Goal: Task Accomplishment & Management: Manage account settings

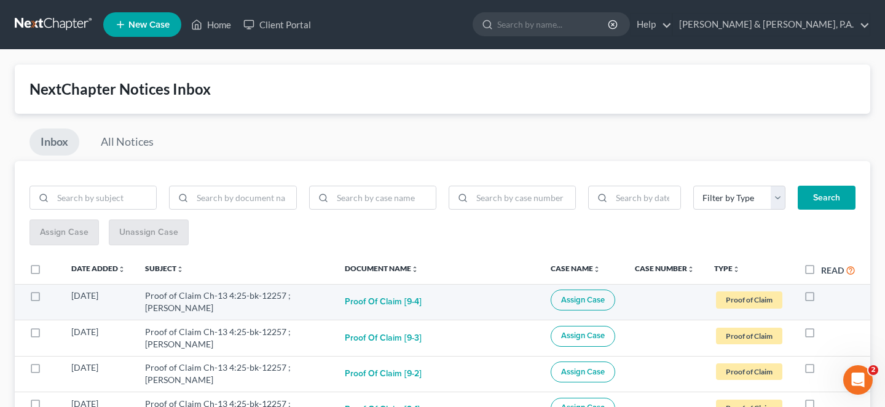
click at [821, 299] on label at bounding box center [821, 299] width 0 height 0
click at [826, 290] on input "checkbox" at bounding box center [830, 294] width 8 height 8
checkbox input "true"
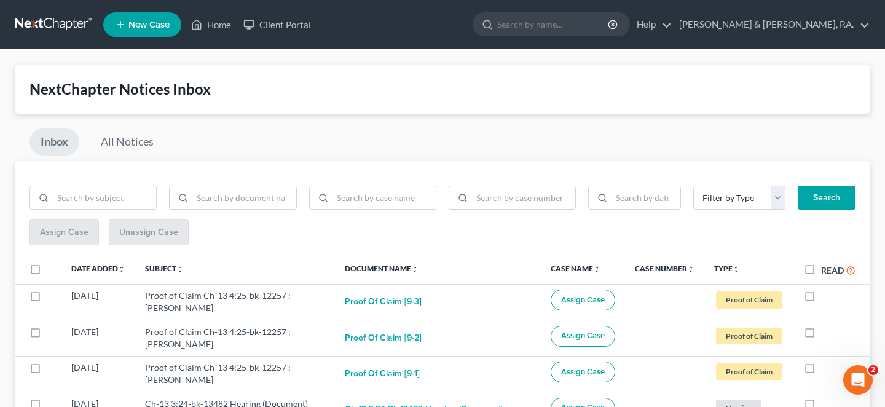
click at [821, 299] on label at bounding box center [821, 299] width 0 height 0
click at [826, 290] on input "checkbox" at bounding box center [830, 294] width 8 height 8
checkbox input "true"
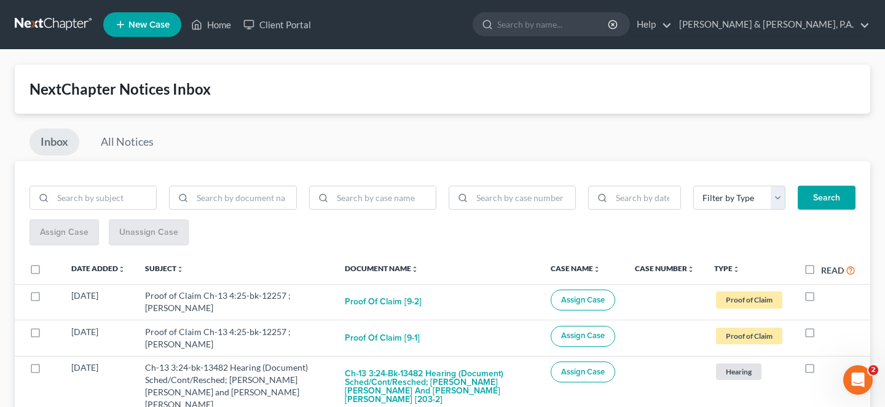
click at [821, 299] on label at bounding box center [821, 299] width 0 height 0
click at [826, 290] on input "checkbox" at bounding box center [830, 294] width 8 height 8
checkbox input "true"
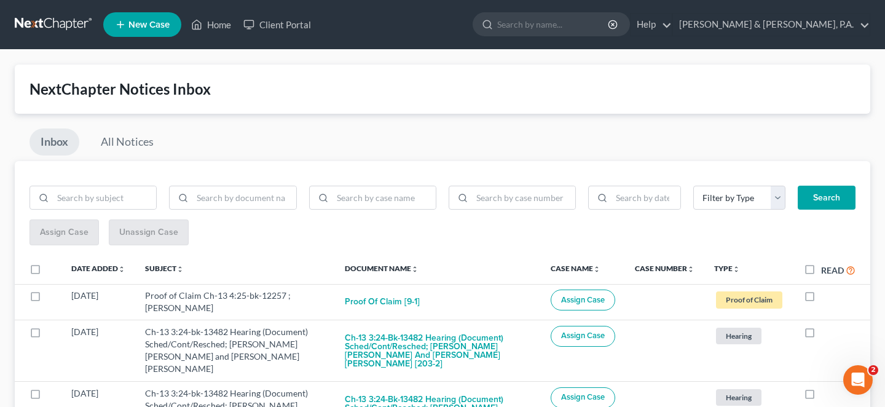
click at [821, 299] on label at bounding box center [821, 299] width 0 height 0
click at [826, 290] on input "checkbox" at bounding box center [830, 294] width 8 height 8
checkbox input "true"
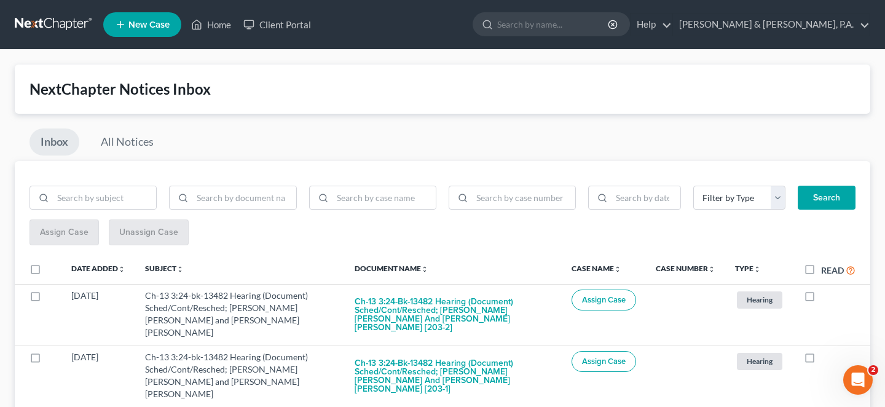
click at [821, 299] on label at bounding box center [821, 299] width 0 height 0
click at [826, 290] on input "checkbox" at bounding box center [830, 294] width 8 height 8
checkbox input "true"
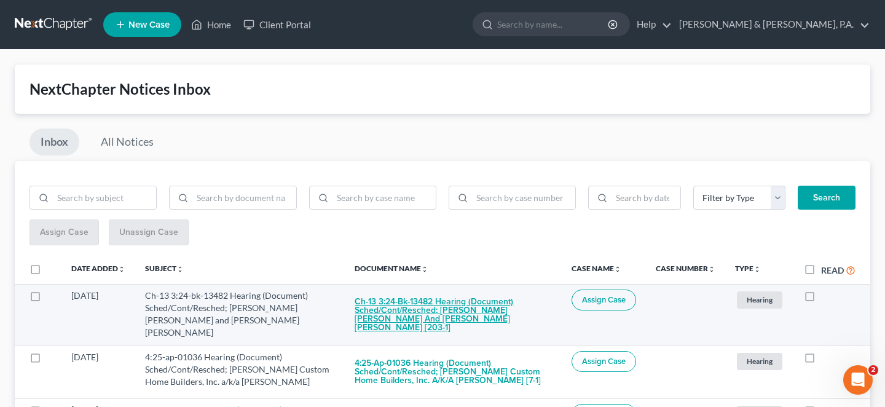
click at [476, 290] on button "Ch-13 3:24-bk-13482 Hearing (Document) Sched/Cont/Resched; Adam Keith Nichols a…" at bounding box center [453, 315] width 197 height 50
checkbox input "true"
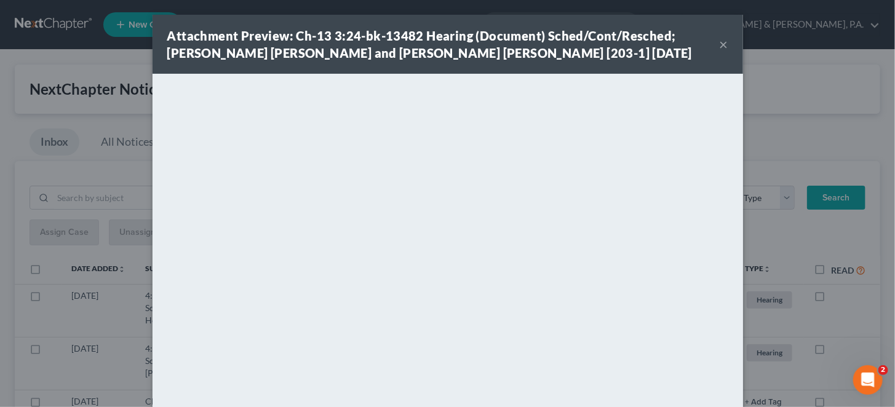
click at [707, 37] on div "Attachment Preview: Ch-13 3:24-bk-13482 Hearing (Document) Sched/Cont/Resched; …" at bounding box center [447, 44] width 590 height 59
click at [719, 38] on button "×" at bounding box center [723, 44] width 9 height 15
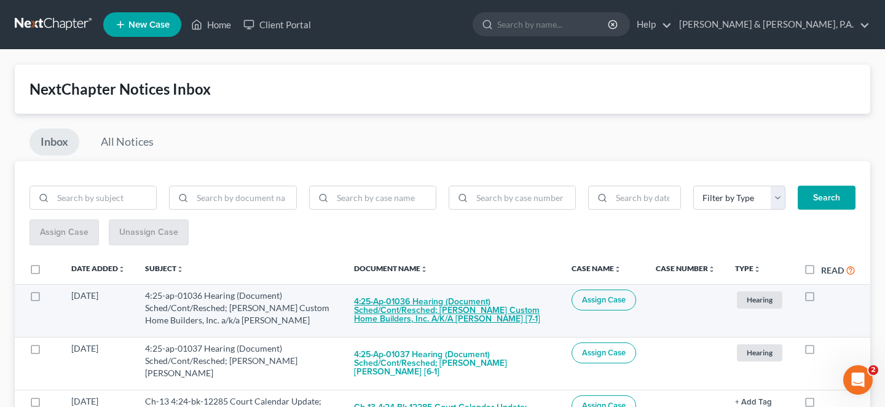
click at [474, 290] on button "4:25-ap-01036 Hearing (Document) Sched/Cont/Resched; Jack Hartsell Custom Home …" at bounding box center [453, 311] width 198 height 42
checkbox input "true"
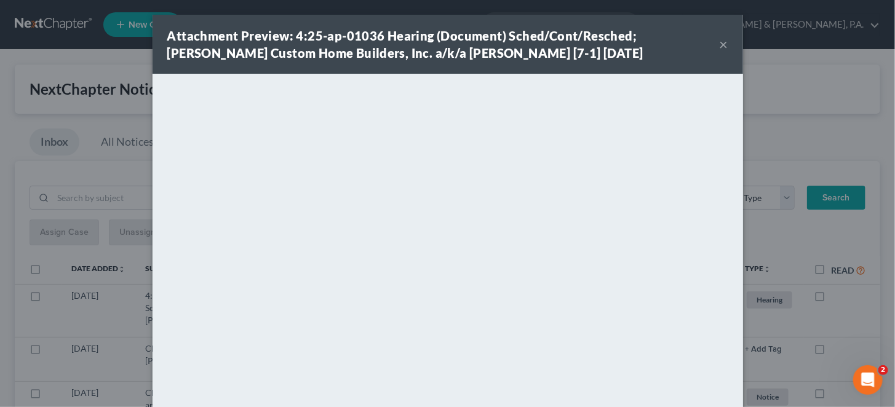
click at [719, 37] on button "×" at bounding box center [723, 44] width 9 height 15
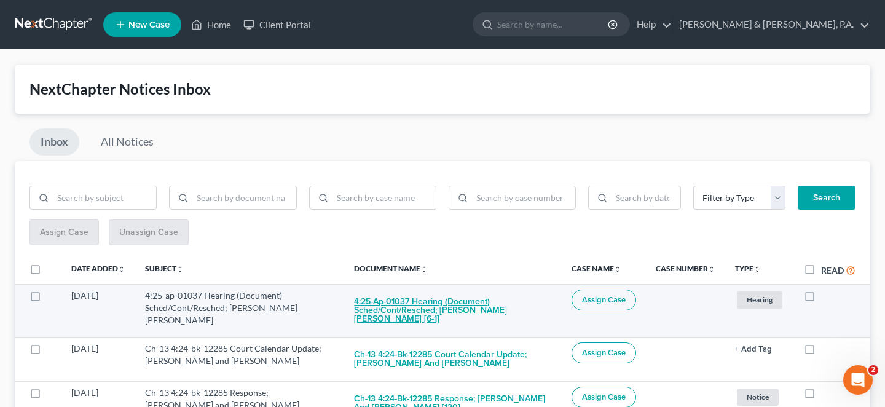
click at [446, 290] on button "4:25-ap-01037 Hearing (Document) Sched/Cont/Resched; Srygley v. Tilton [6-1]" at bounding box center [453, 311] width 198 height 42
checkbox input "true"
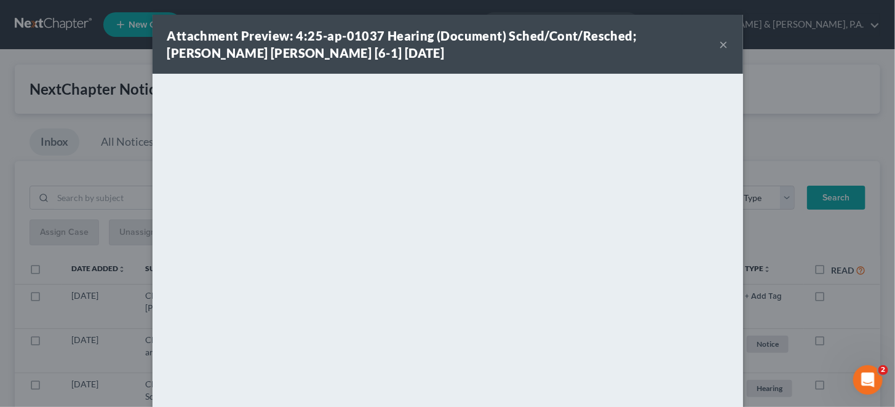
click at [719, 41] on button "×" at bounding box center [723, 44] width 9 height 15
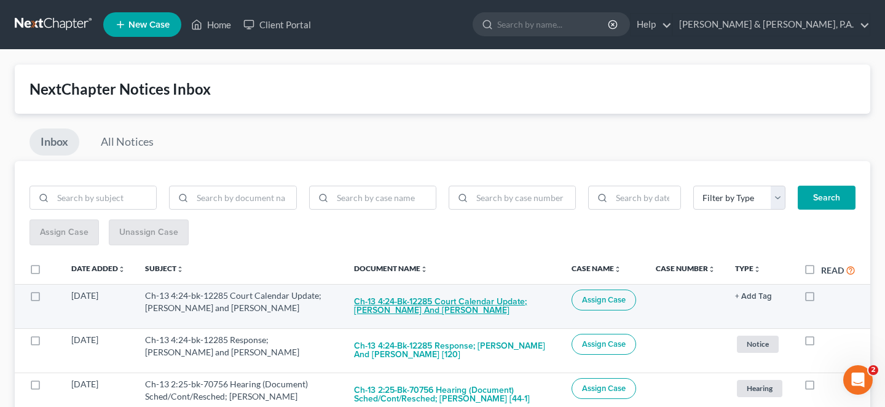
click at [526, 290] on button "Ch-13 4:24-bk-12285 Court Calendar Update; Alisha Wortman and Brad Wortman" at bounding box center [453, 306] width 198 height 33
checkbox input "true"
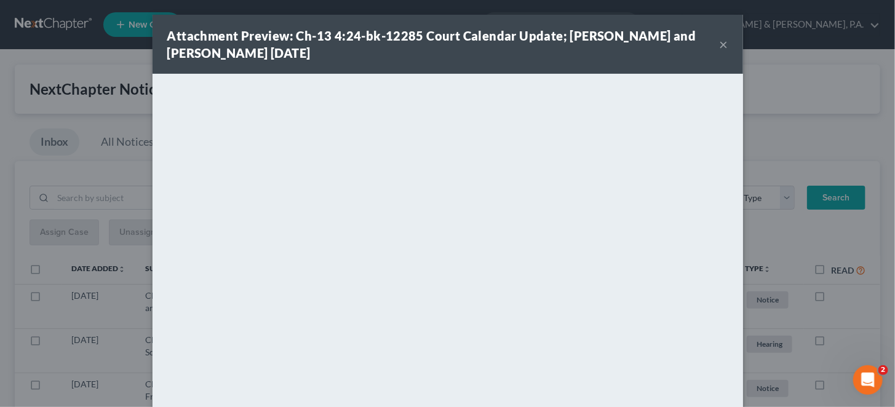
click at [719, 37] on button "×" at bounding box center [723, 44] width 9 height 15
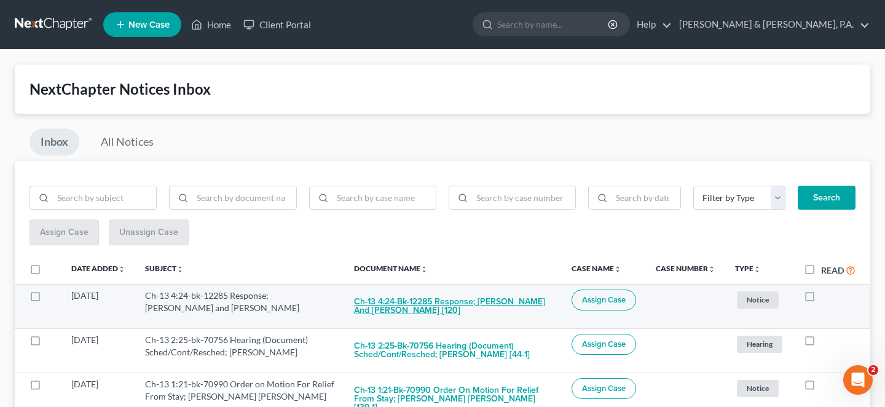
click at [464, 290] on button "Ch-13 4:24-bk-12285 Response; Alisha Wortman and Brad Wortman [120]" at bounding box center [453, 306] width 198 height 33
checkbox input "true"
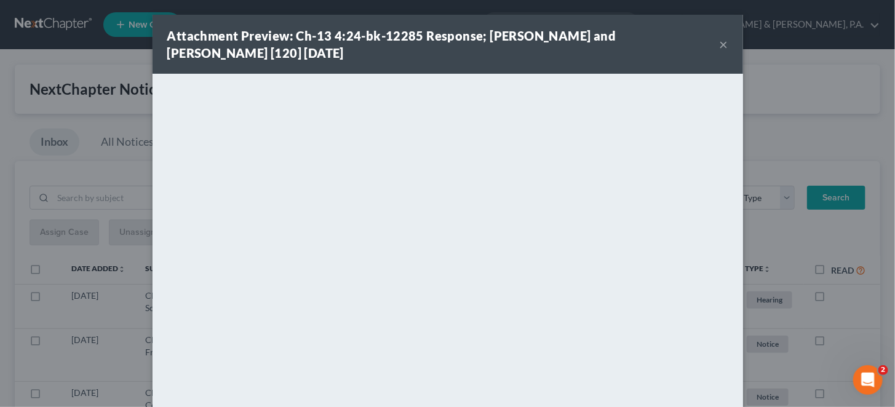
click at [719, 43] on button "×" at bounding box center [723, 44] width 9 height 15
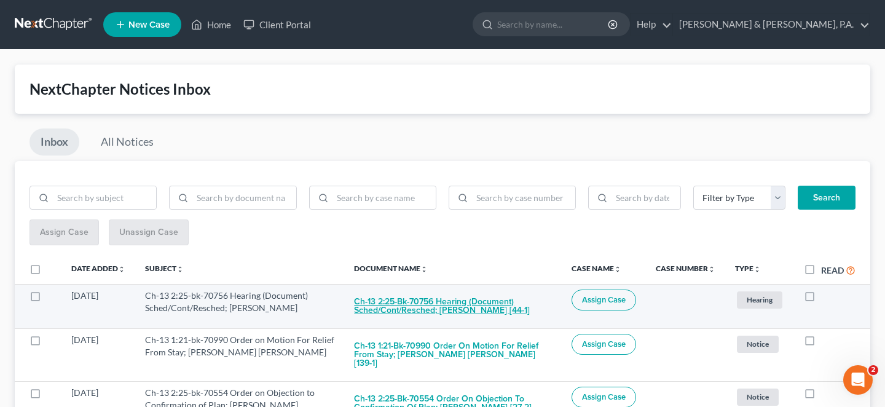
click at [417, 290] on button "Ch-13 2:25-bk-70756 Hearing (Document) Sched/Cont/Resched; Daniel Lee Parker [4…" at bounding box center [453, 306] width 198 height 33
checkbox input "true"
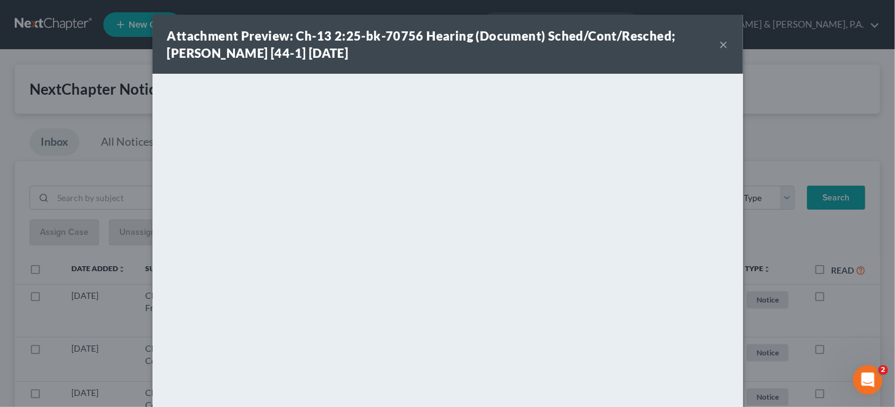
click at [719, 45] on button "×" at bounding box center [723, 44] width 9 height 15
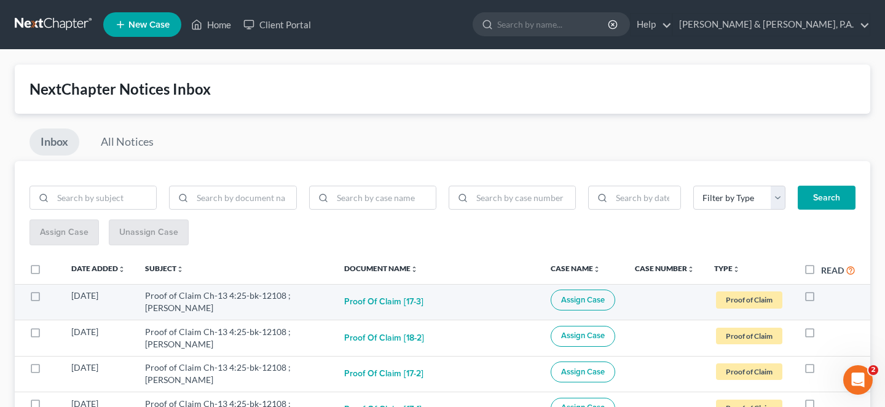
click at [821, 299] on label at bounding box center [821, 299] width 0 height 0
click at [826, 290] on input "checkbox" at bounding box center [830, 294] width 8 height 8
checkbox input "true"
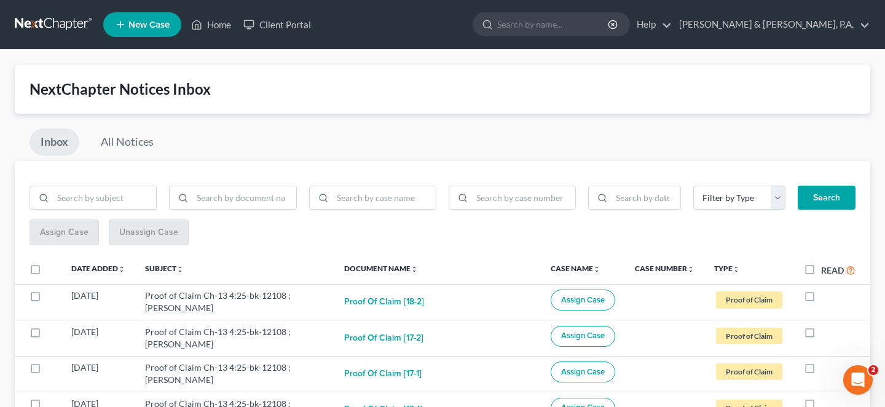
click at [821, 299] on label at bounding box center [821, 299] width 0 height 0
click at [826, 290] on input "checkbox" at bounding box center [830, 294] width 8 height 8
checkbox input "true"
click at [821, 299] on label at bounding box center [821, 299] width 0 height 0
click at [826, 290] on input "checkbox" at bounding box center [830, 294] width 8 height 8
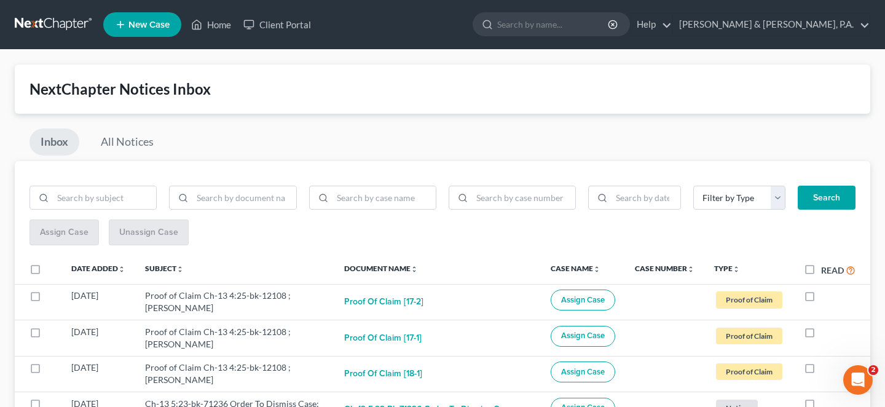
checkbox input "true"
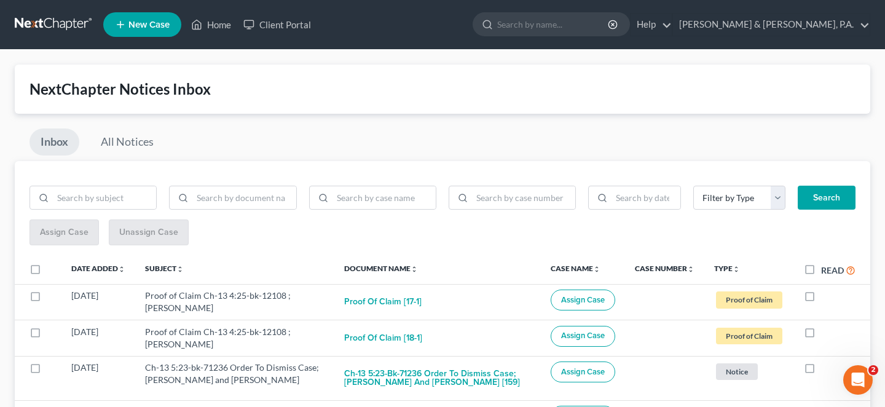
click at [821, 299] on label at bounding box center [821, 299] width 0 height 0
click at [826, 290] on input "checkbox" at bounding box center [830, 294] width 8 height 8
checkbox input "true"
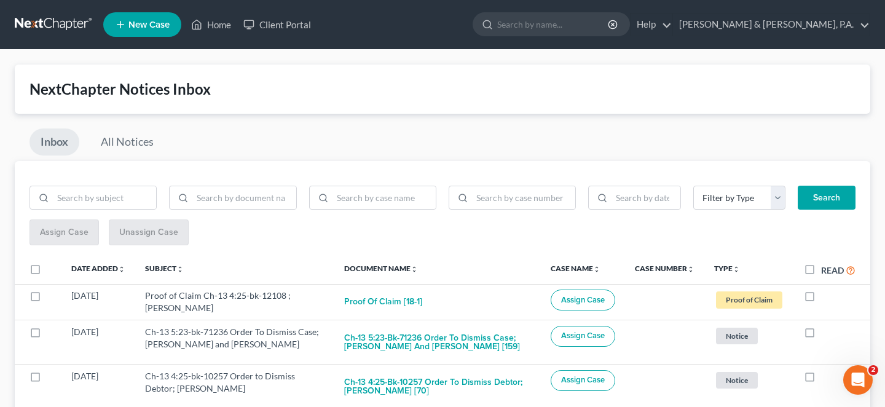
click at [821, 299] on label at bounding box center [821, 299] width 0 height 0
click at [826, 290] on input "checkbox" at bounding box center [830, 294] width 8 height 8
checkbox input "true"
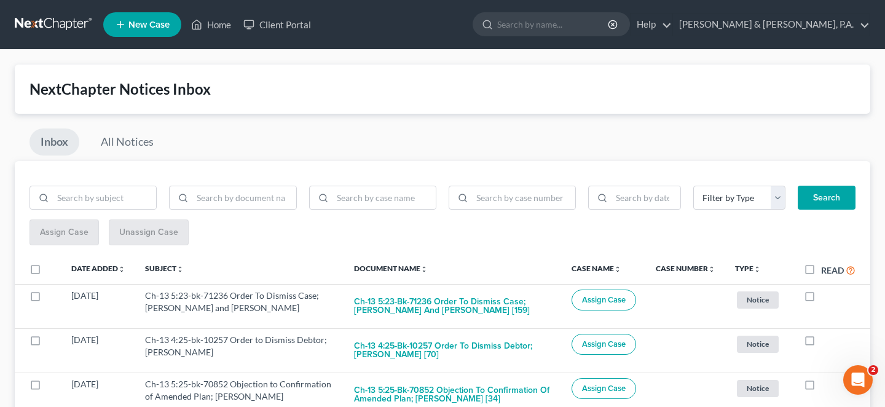
click at [821, 299] on label at bounding box center [821, 299] width 0 height 0
click at [826, 290] on input "checkbox" at bounding box center [830, 294] width 8 height 8
checkbox input "true"
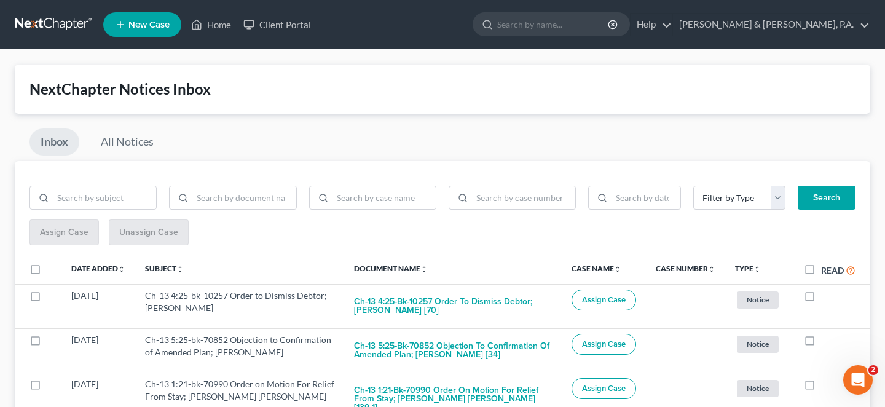
click at [821, 299] on label at bounding box center [821, 299] width 0 height 0
click at [826, 290] on input "checkbox" at bounding box center [830, 294] width 8 height 8
checkbox input "true"
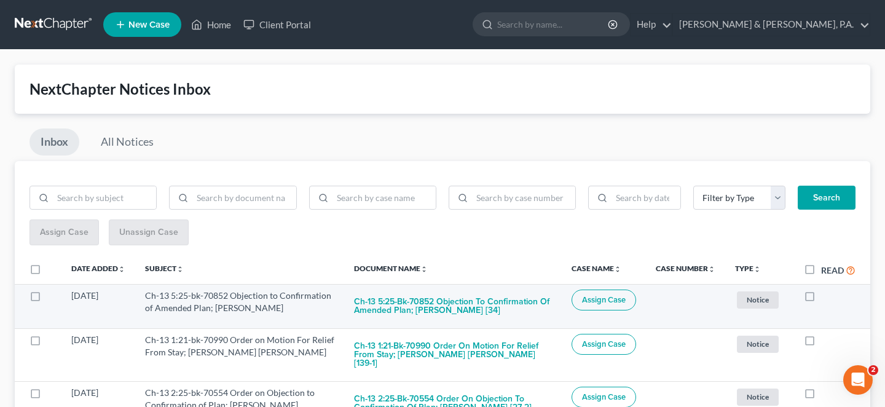
click at [413, 302] on td "Ch-13 5:25-bk-70852 Objection to Confirmation of Amended Plan; [PERSON_NAME] [3…" at bounding box center [453, 306] width 218 height 44
click at [415, 298] on button "Ch-13 5:25-bk-70852 Objection to Confirmation of Amended Plan; [PERSON_NAME] [3…" at bounding box center [453, 306] width 198 height 33
checkbox input "true"
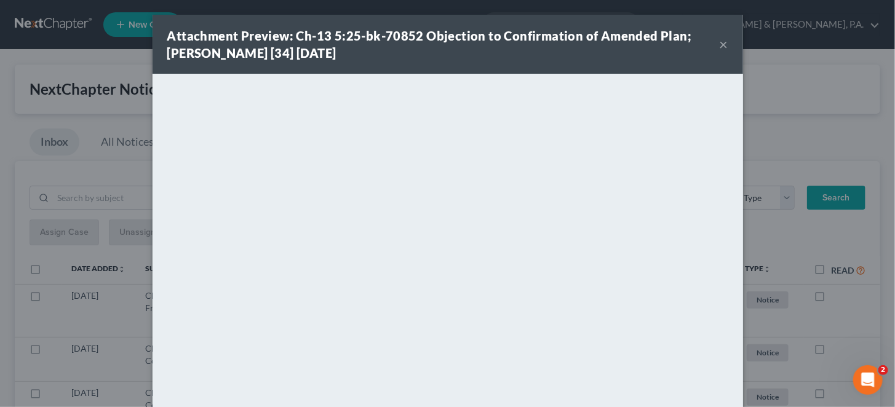
click at [719, 45] on button "×" at bounding box center [723, 44] width 9 height 15
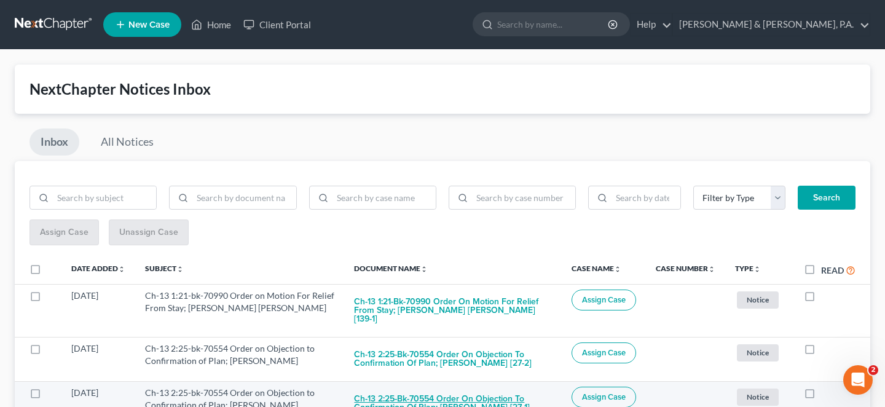
click at [452, 387] on button "Ch-13 2:25-bk-70554 Order on Objection to Confirmation of Plan; [PERSON_NAME] […" at bounding box center [453, 403] width 198 height 33
checkbox input "true"
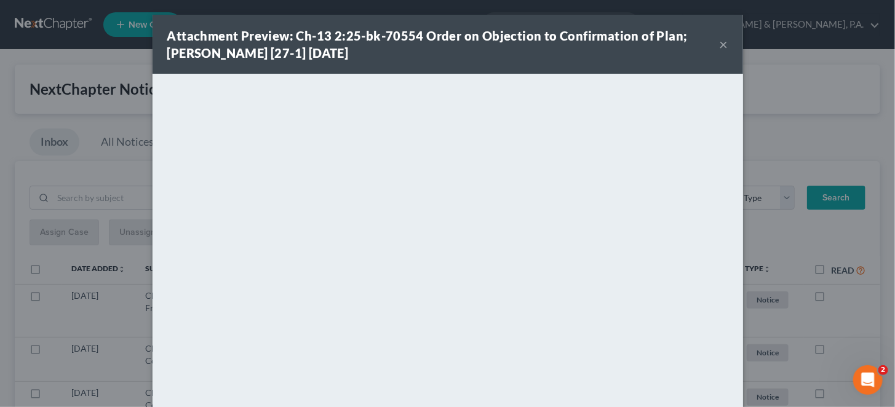
click at [719, 42] on button "×" at bounding box center [723, 44] width 9 height 15
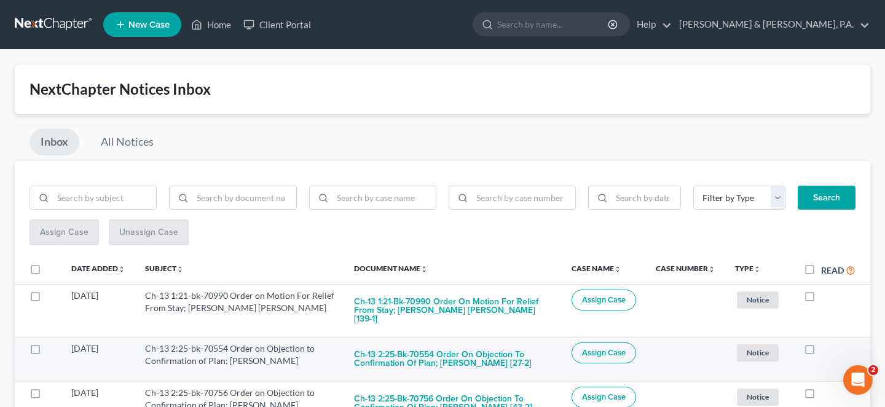
click at [821, 352] on label at bounding box center [821, 352] width 0 height 0
click at [826, 342] on input "checkbox" at bounding box center [830, 346] width 8 height 8
checkbox input "true"
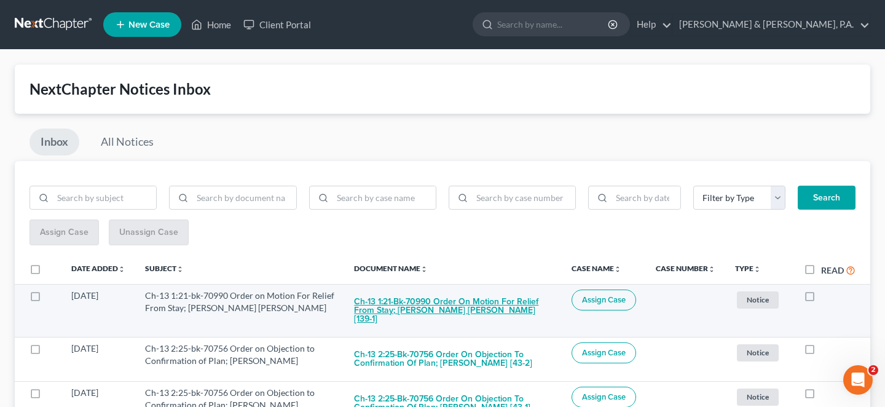
click at [456, 290] on button "Ch-13 1:21-bk-70990 Order on Motion For Relief From Stay; [PERSON_NAME] [PERSON…" at bounding box center [453, 311] width 198 height 42
checkbox input "true"
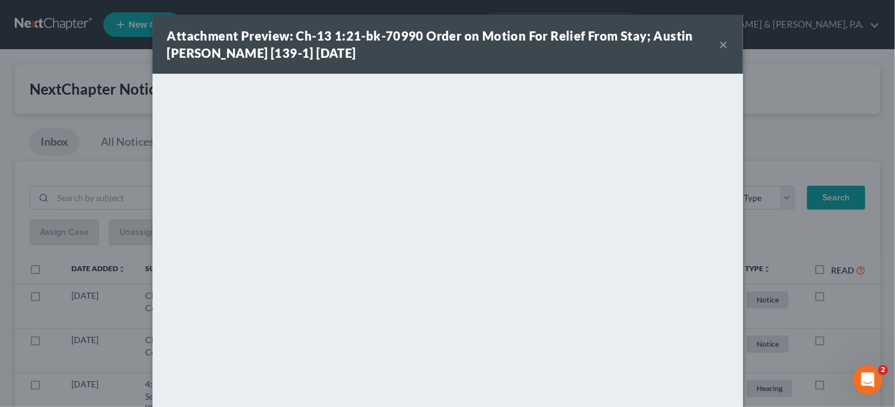
click at [719, 39] on button "×" at bounding box center [723, 44] width 9 height 15
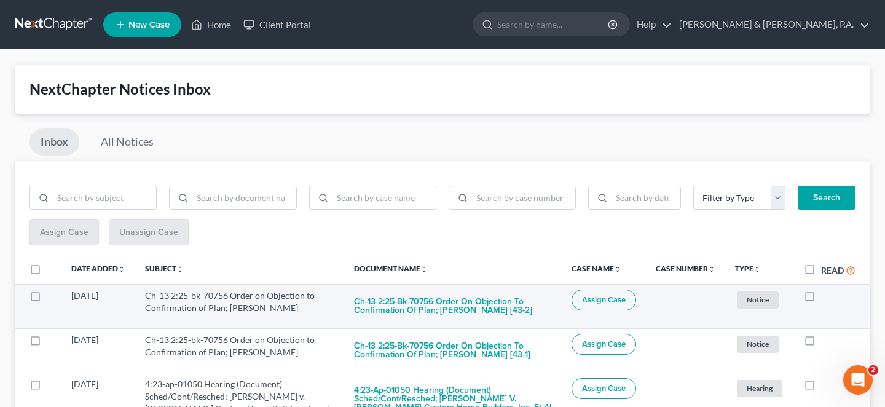
click at [821, 299] on label at bounding box center [821, 299] width 0 height 0
click at [826, 290] on input "checkbox" at bounding box center [830, 294] width 8 height 8
checkbox input "true"
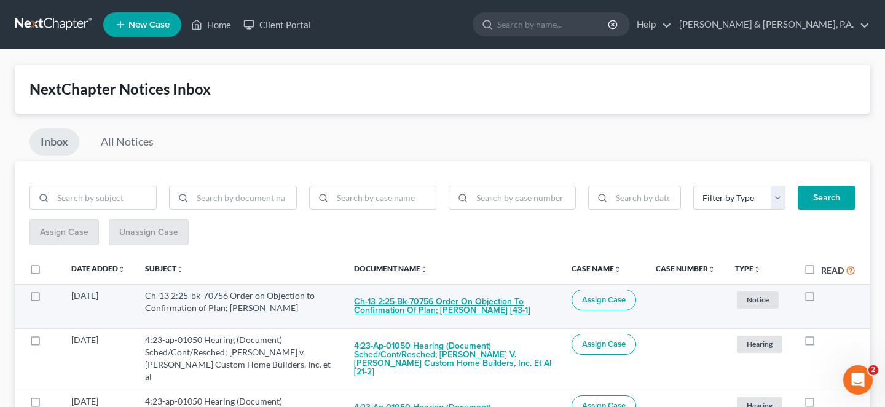
click at [531, 290] on button "Ch-13 2:25-bk-70756 Order on Objection to Confirmation of Plan; [PERSON_NAME] […" at bounding box center [453, 306] width 198 height 33
checkbox input "true"
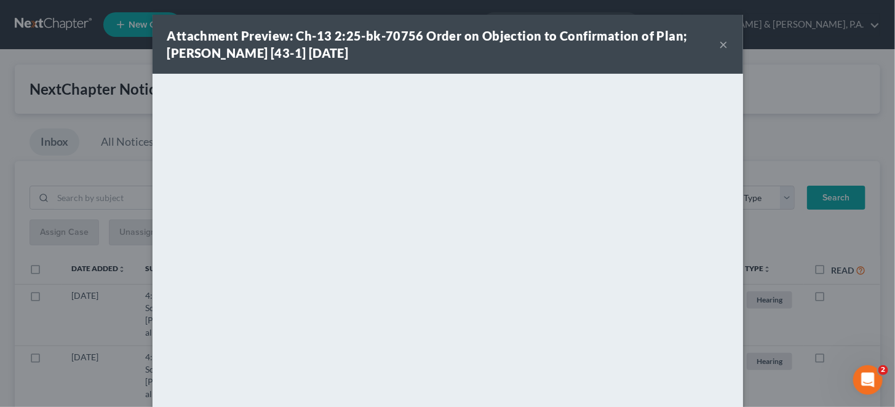
click at [719, 38] on button "×" at bounding box center [723, 44] width 9 height 15
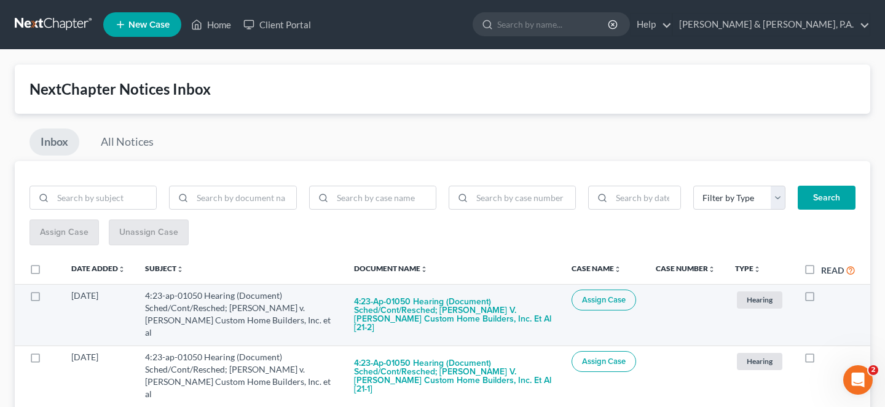
click at [821, 299] on label at bounding box center [821, 299] width 0 height 0
click at [826, 290] on input "checkbox" at bounding box center [830, 294] width 8 height 8
checkbox input "true"
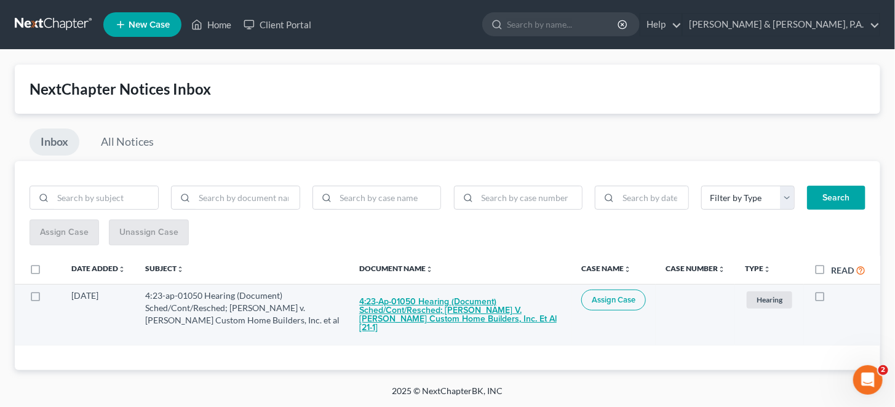
click at [429, 290] on button "4:23-ap-01050 Hearing (Document) Sched/Cont/Resched; [PERSON_NAME] v. [PERSON_N…" at bounding box center [460, 315] width 202 height 50
checkbox input "true"
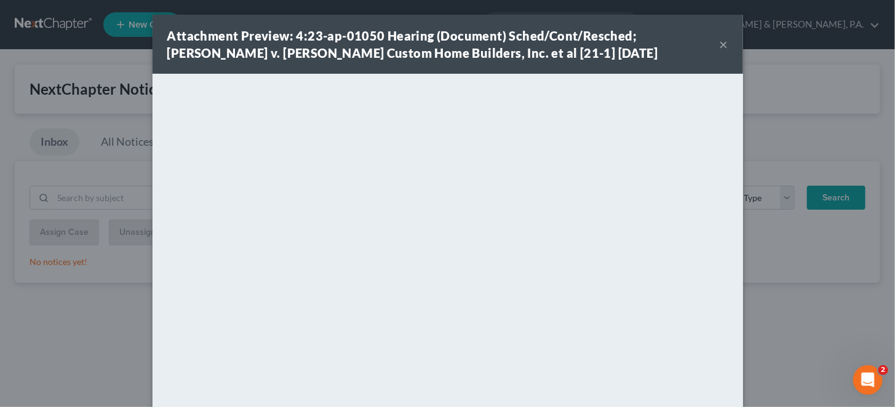
click at [719, 41] on button "×" at bounding box center [723, 44] width 9 height 15
